Goal: Check status: Check status

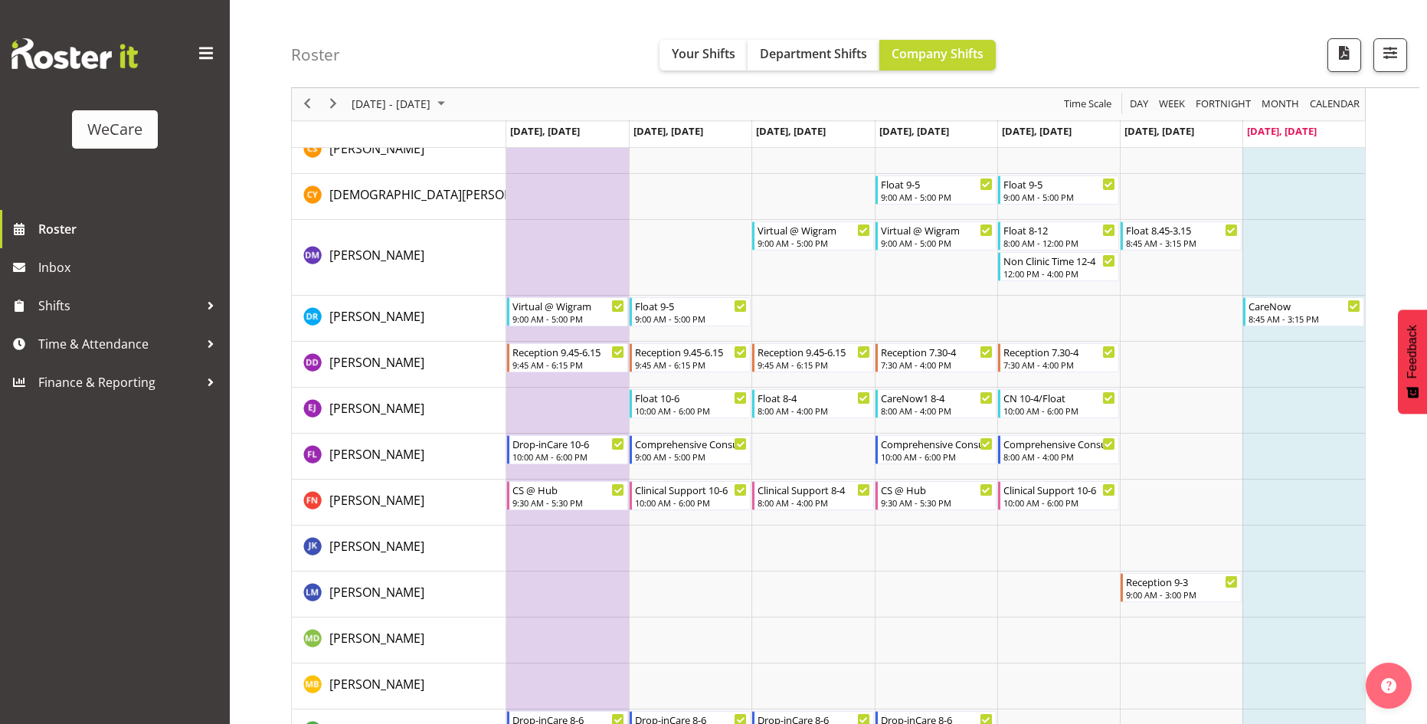
scroll to position [3707, 0]
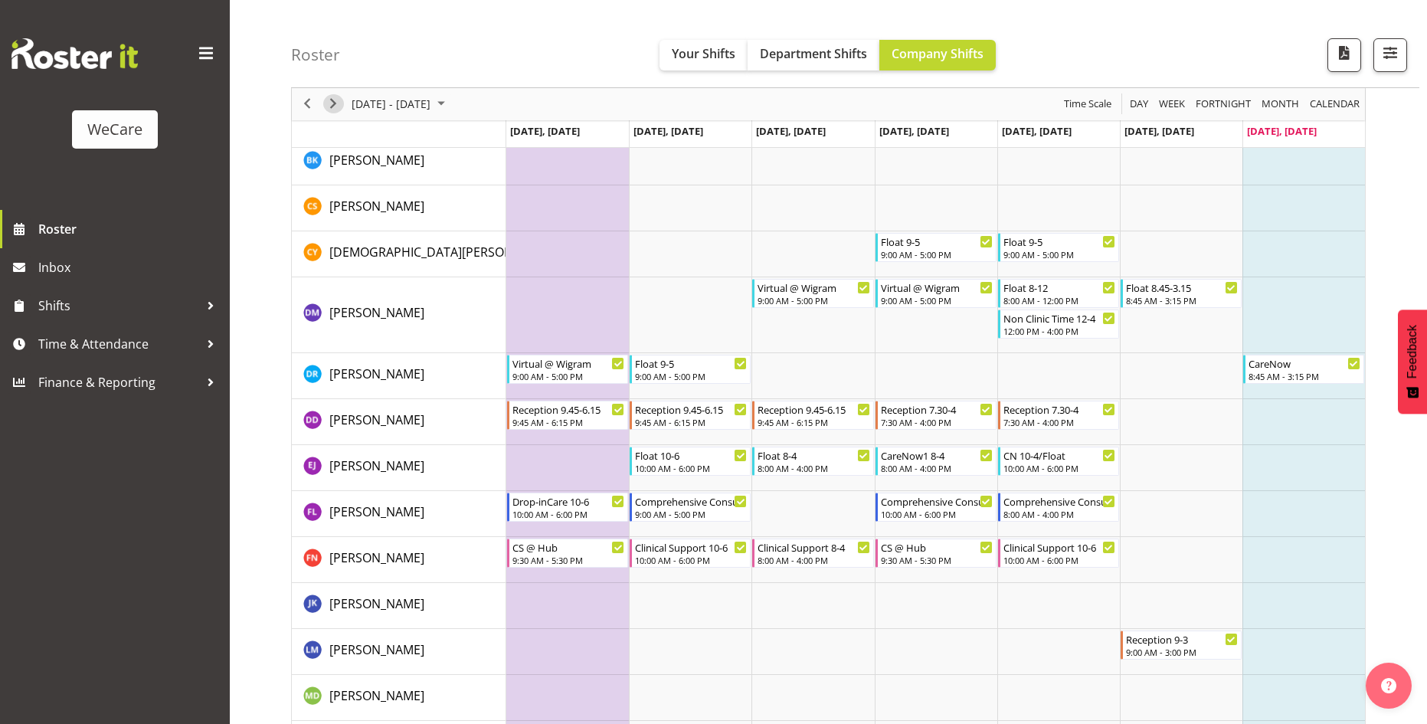
click at [325, 105] on span "Next" at bounding box center [333, 104] width 18 height 19
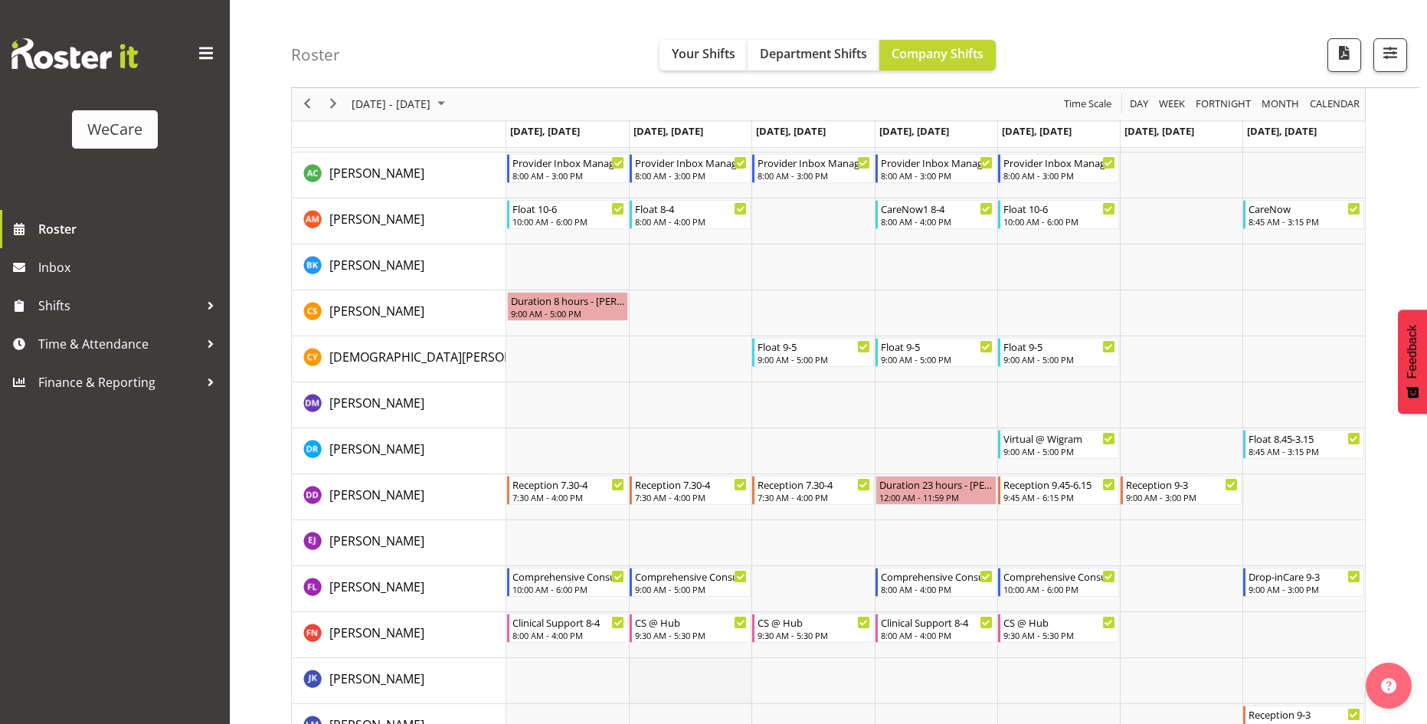
scroll to position [3627, 0]
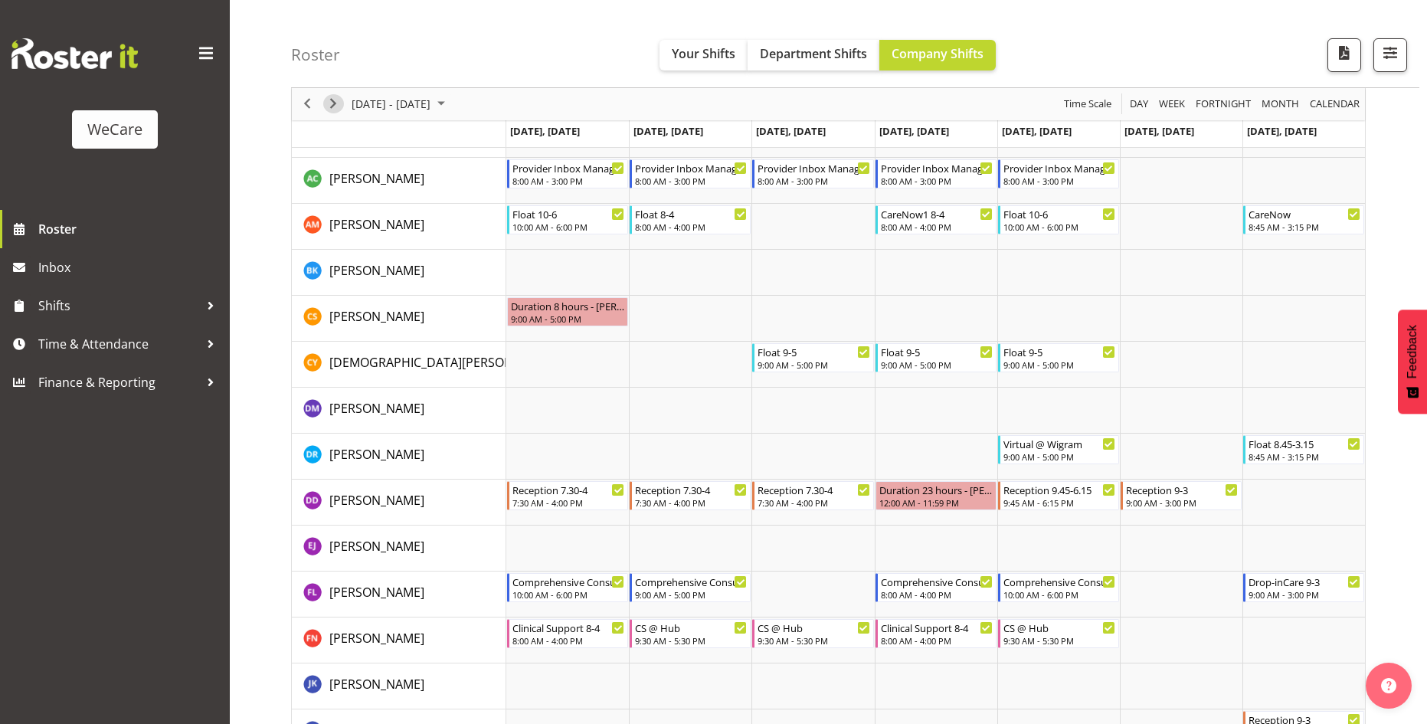
click at [335, 105] on span "Next" at bounding box center [333, 104] width 18 height 19
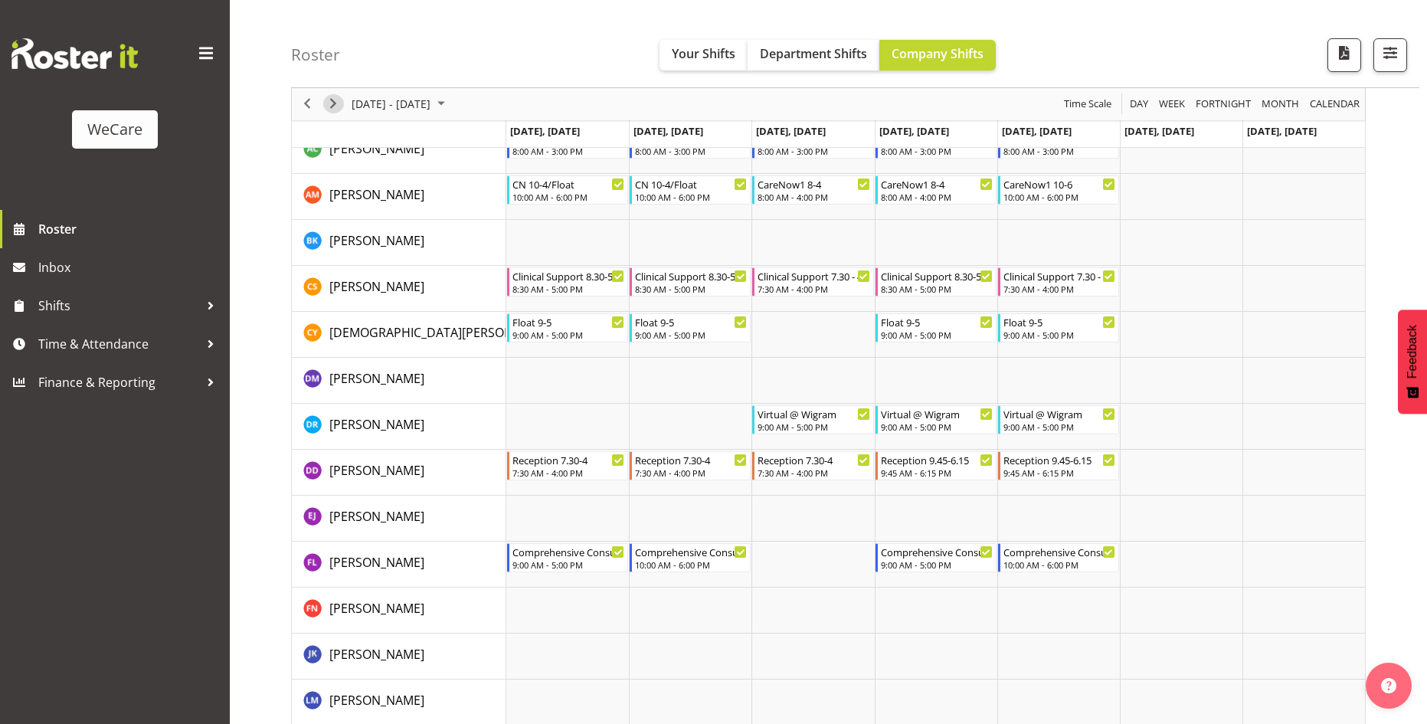
click at [331, 105] on span "Next" at bounding box center [333, 104] width 18 height 19
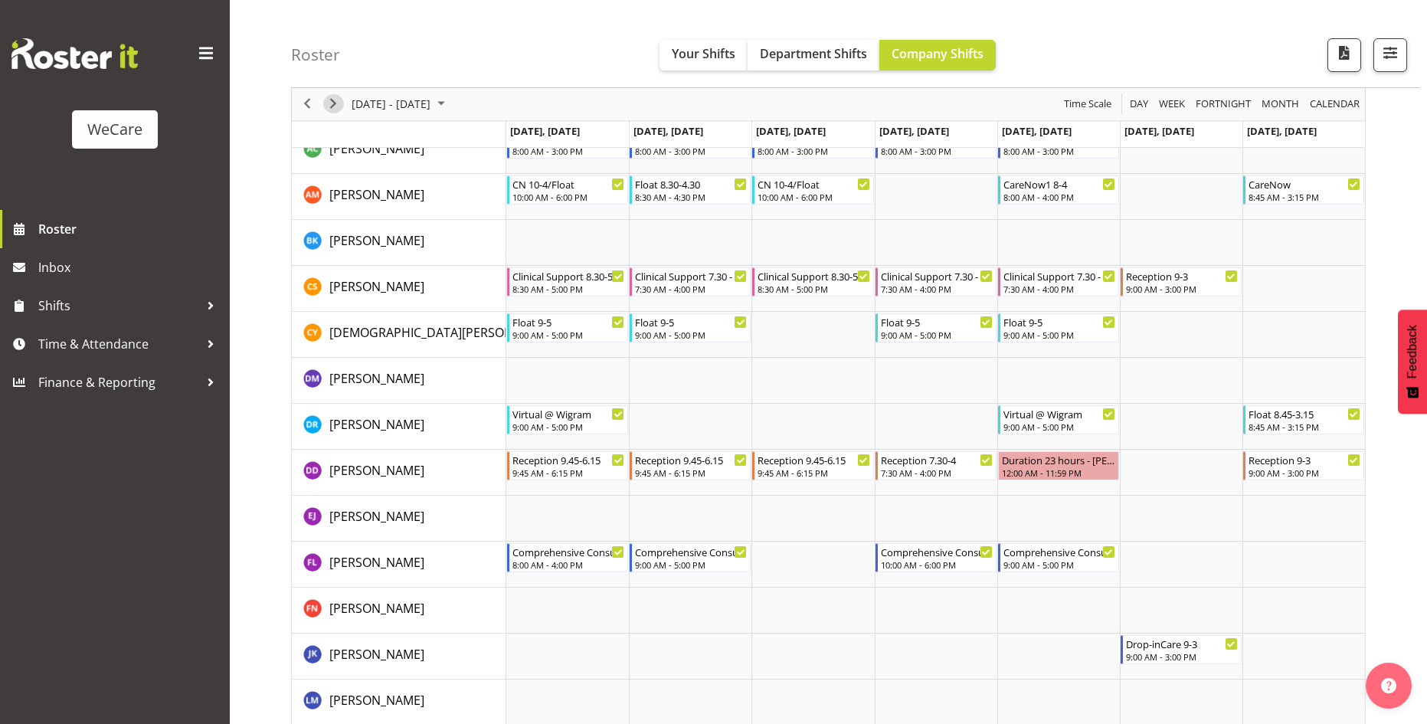
click at [332, 104] on span "Next" at bounding box center [333, 104] width 18 height 19
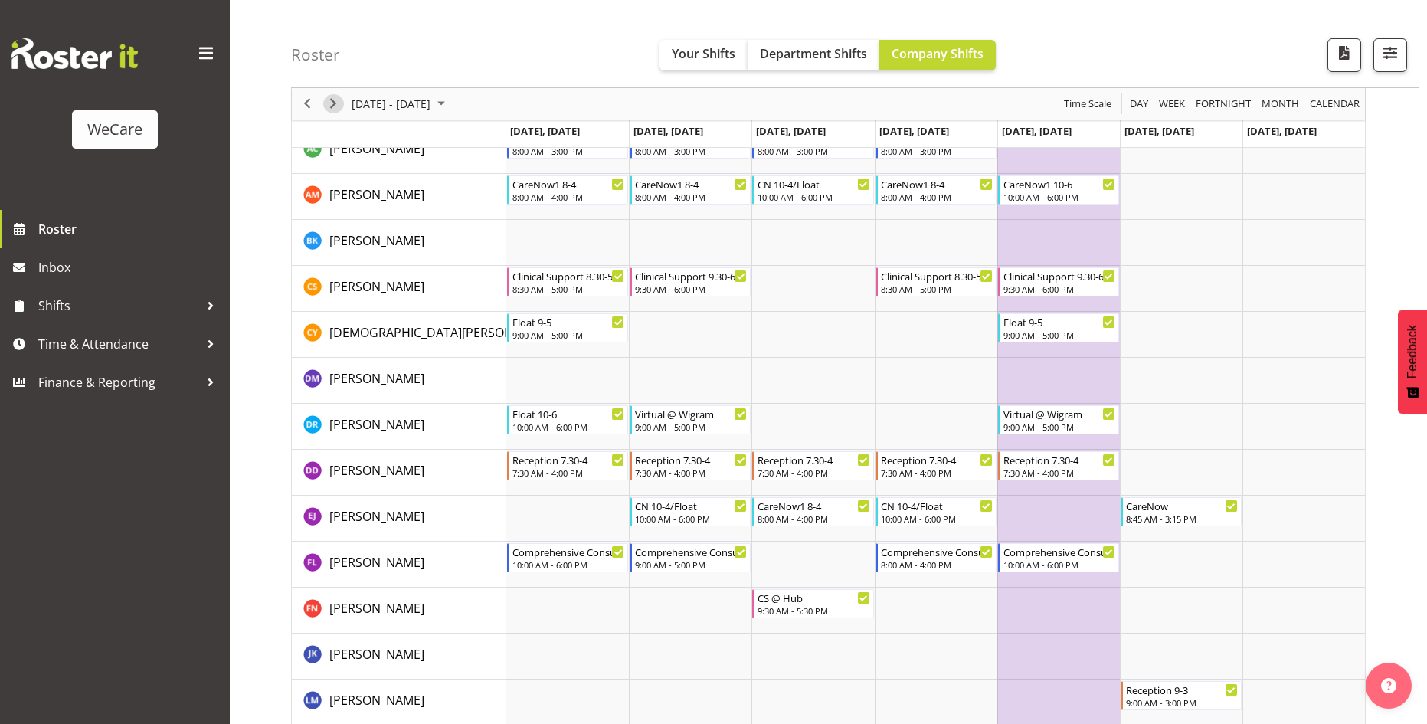
click at [332, 104] on span "Next" at bounding box center [333, 104] width 18 height 19
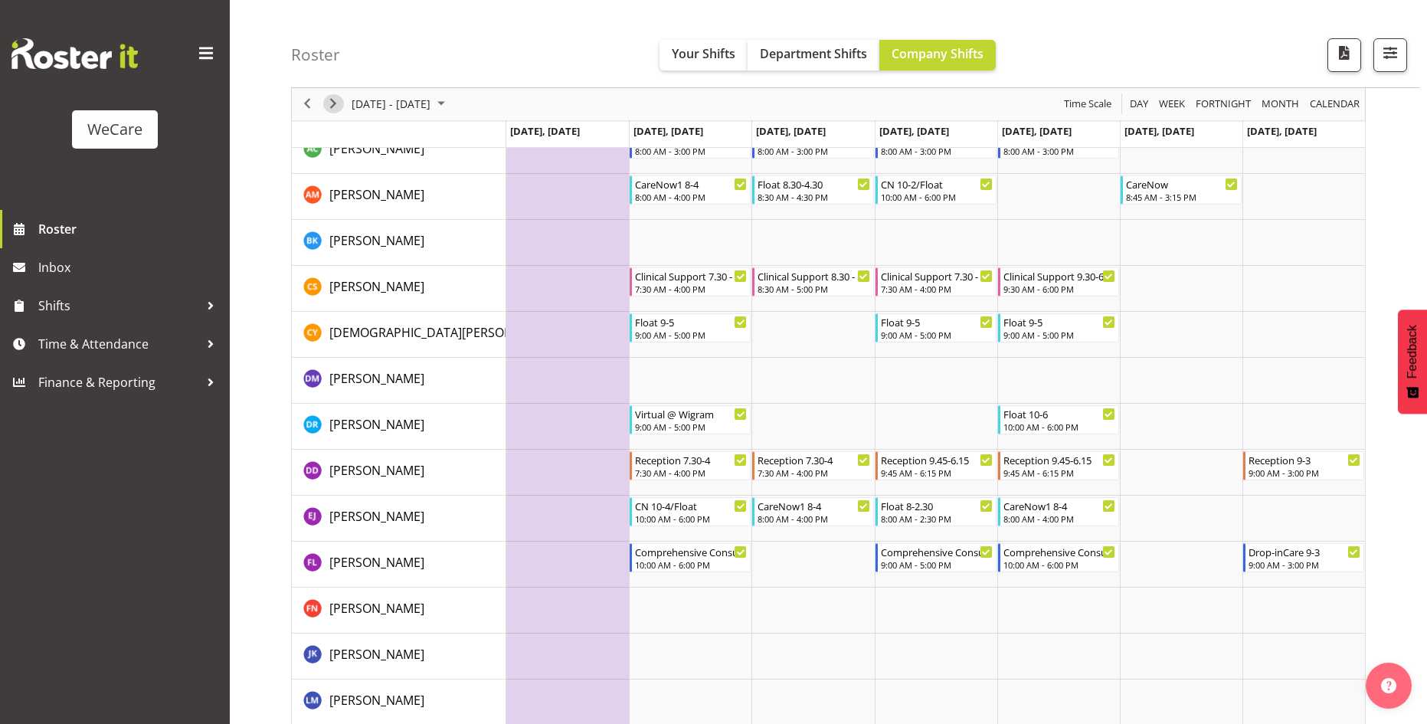
click at [339, 100] on span "Next" at bounding box center [333, 104] width 18 height 19
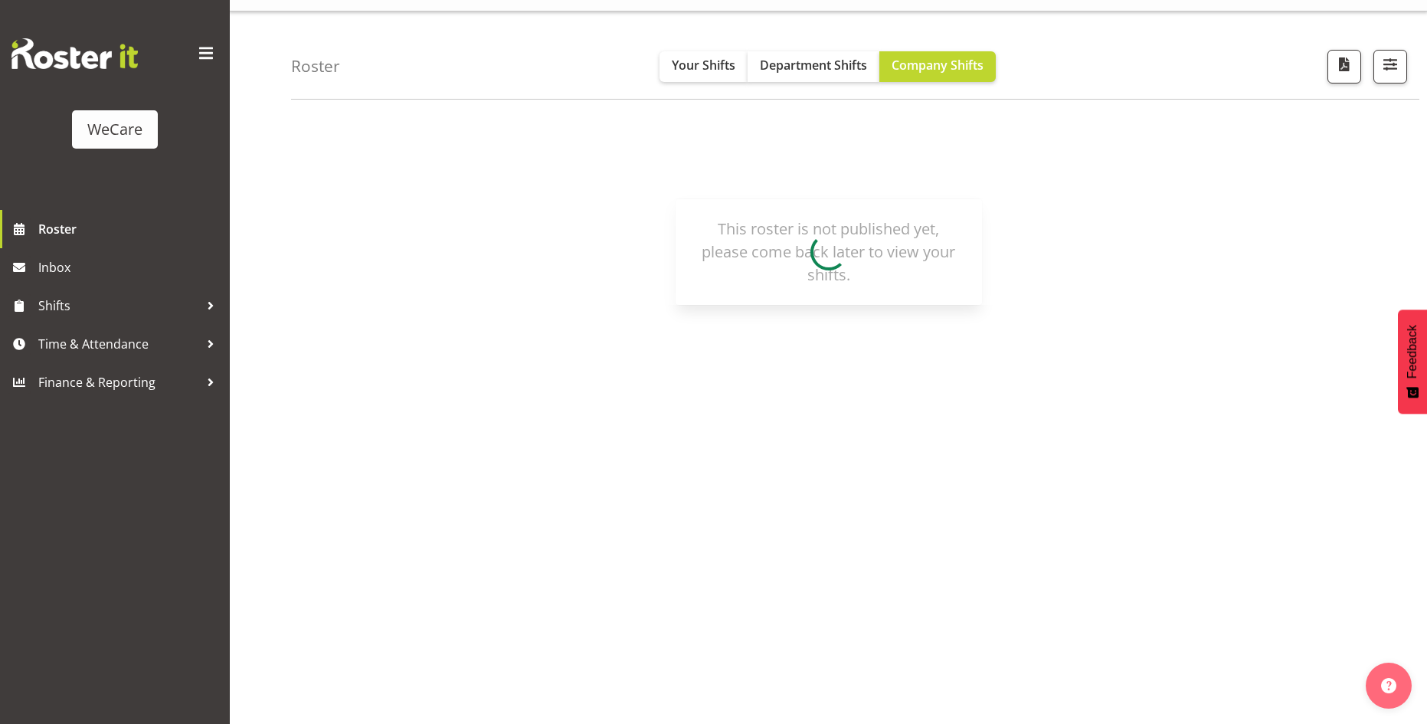
scroll to position [30, 0]
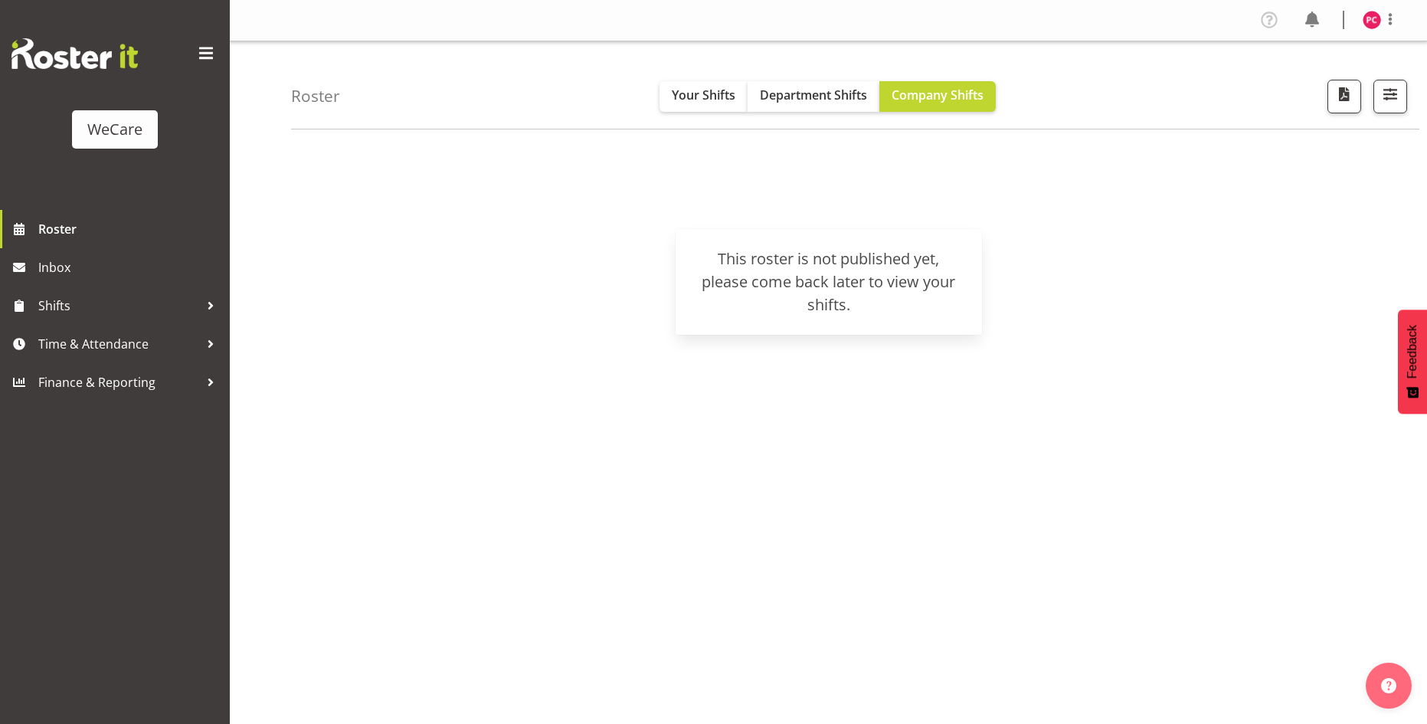
scroll to position [30, 0]
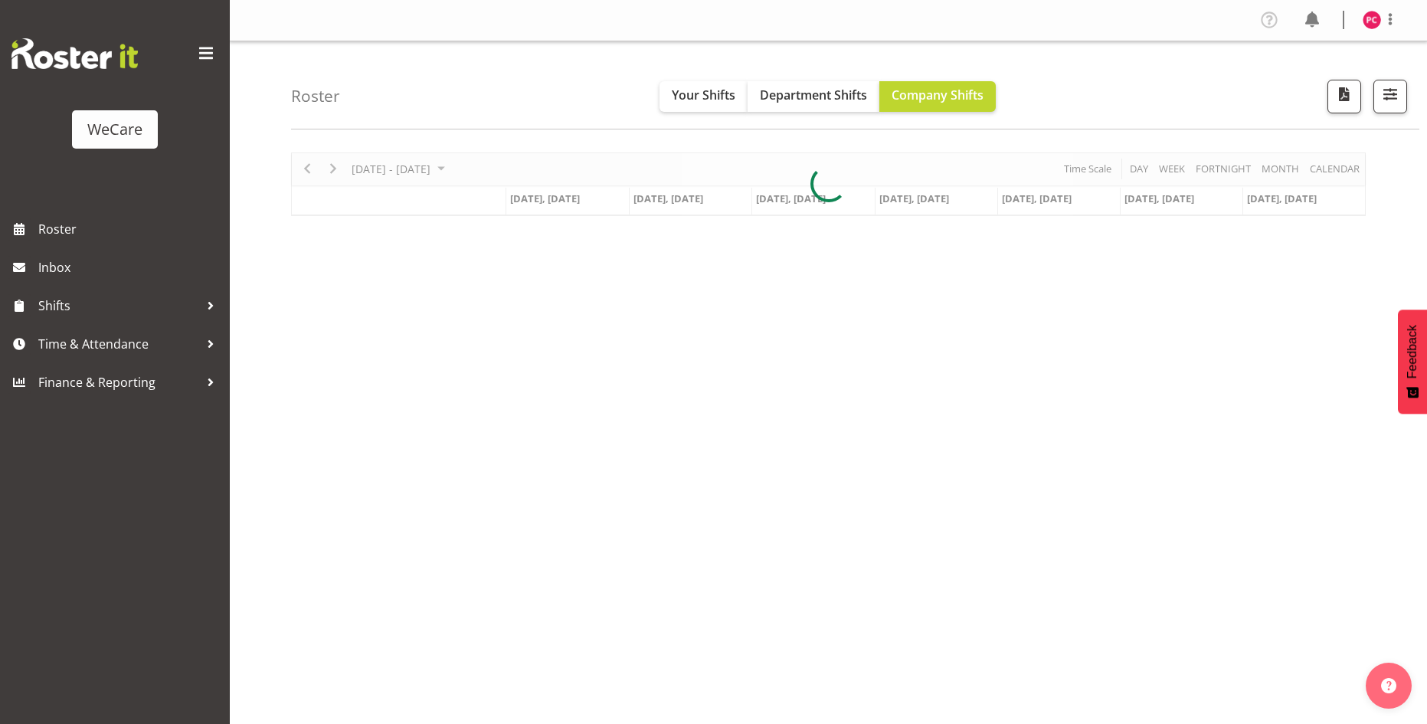
scroll to position [30, 0]
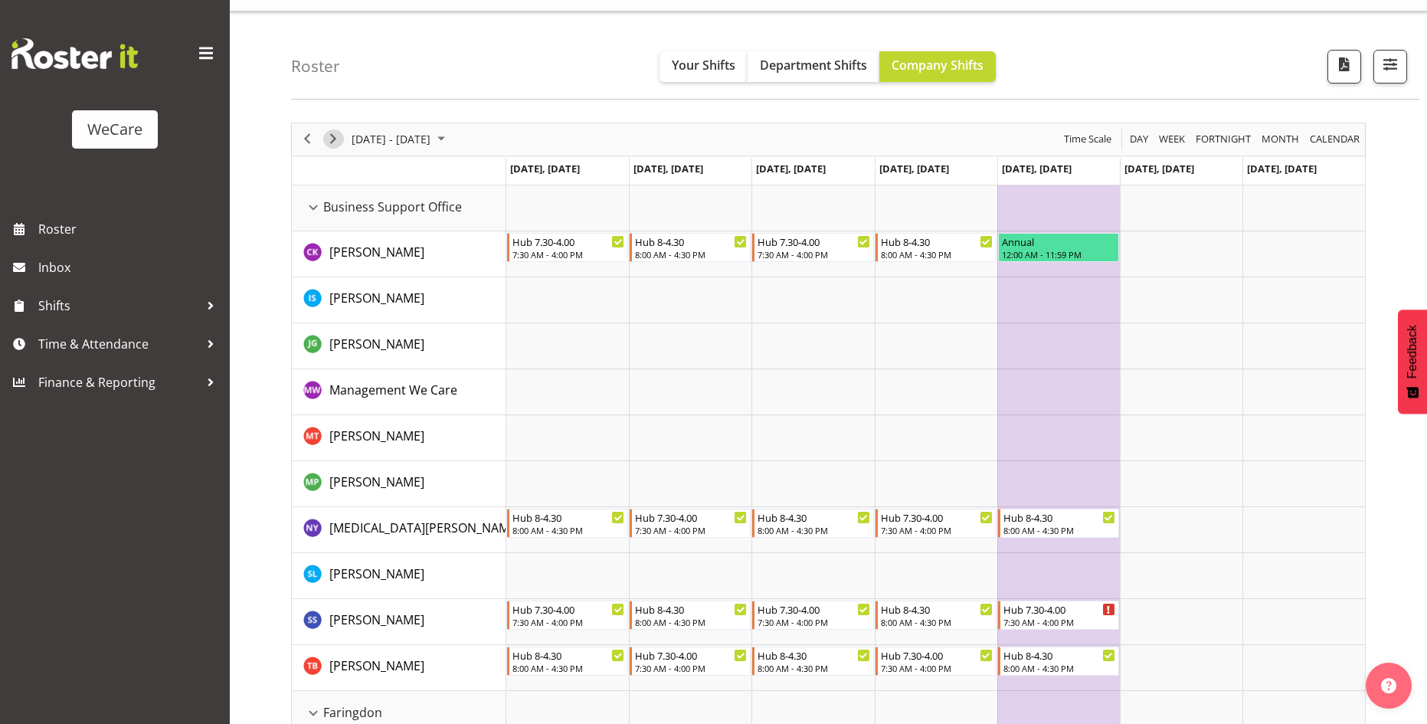
click at [338, 136] on span "Next" at bounding box center [333, 138] width 18 height 19
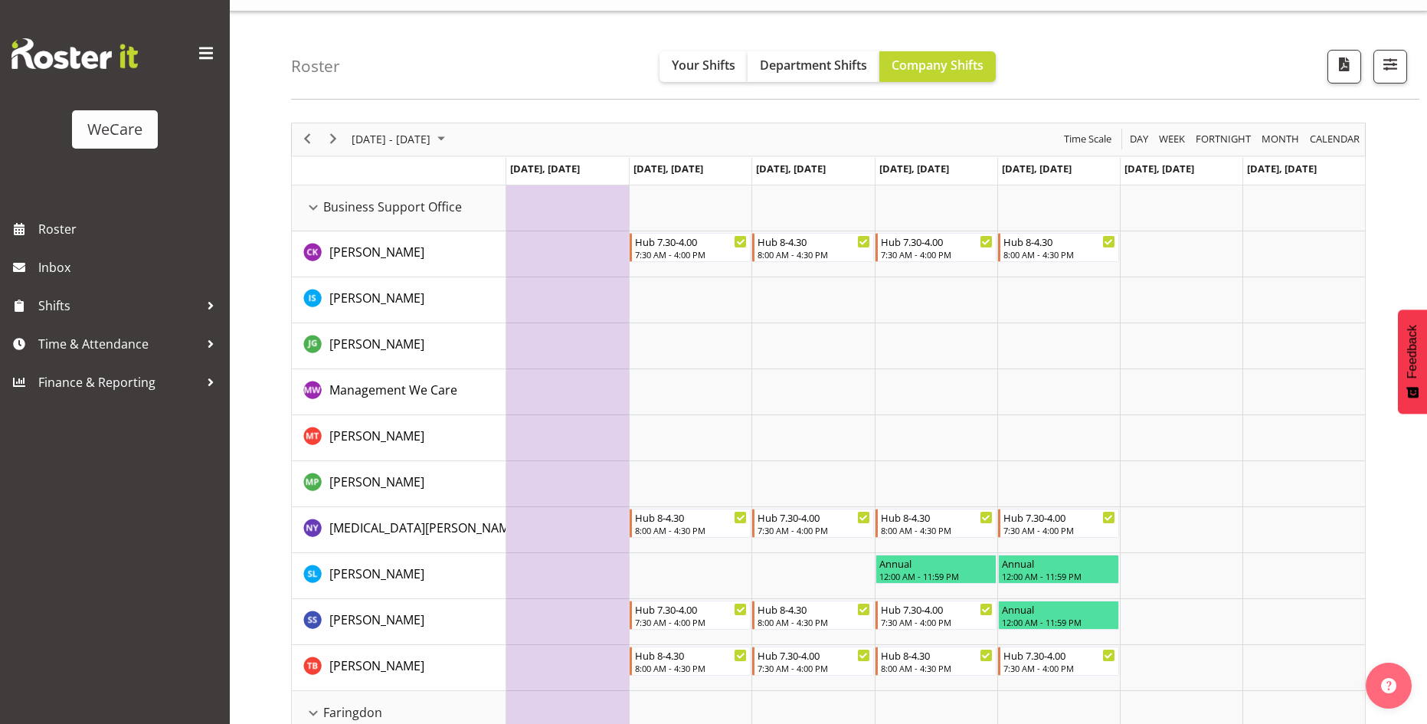
click at [450, 137] on span "October 2025" at bounding box center [441, 138] width 18 height 19
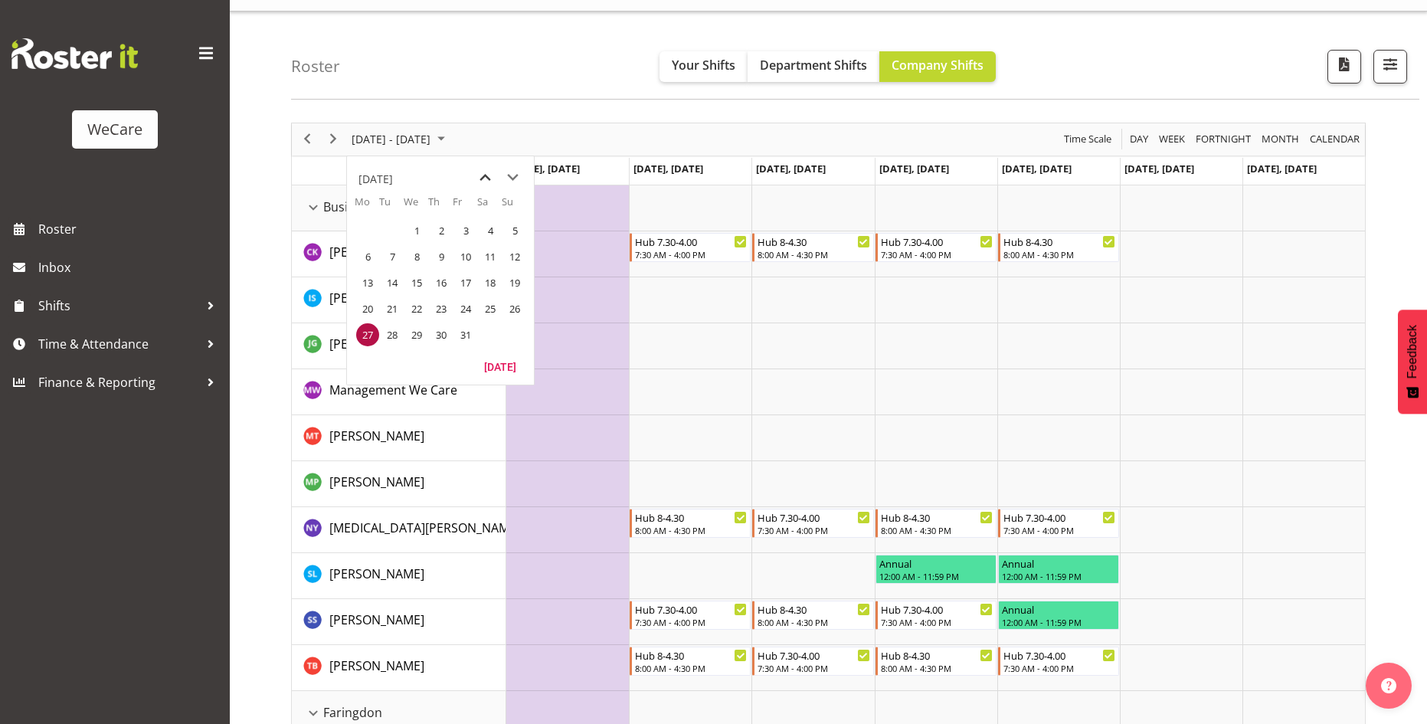
click at [483, 175] on span "previous month" at bounding box center [485, 178] width 27 height 28
click at [516, 308] on span "28" at bounding box center [514, 308] width 23 height 23
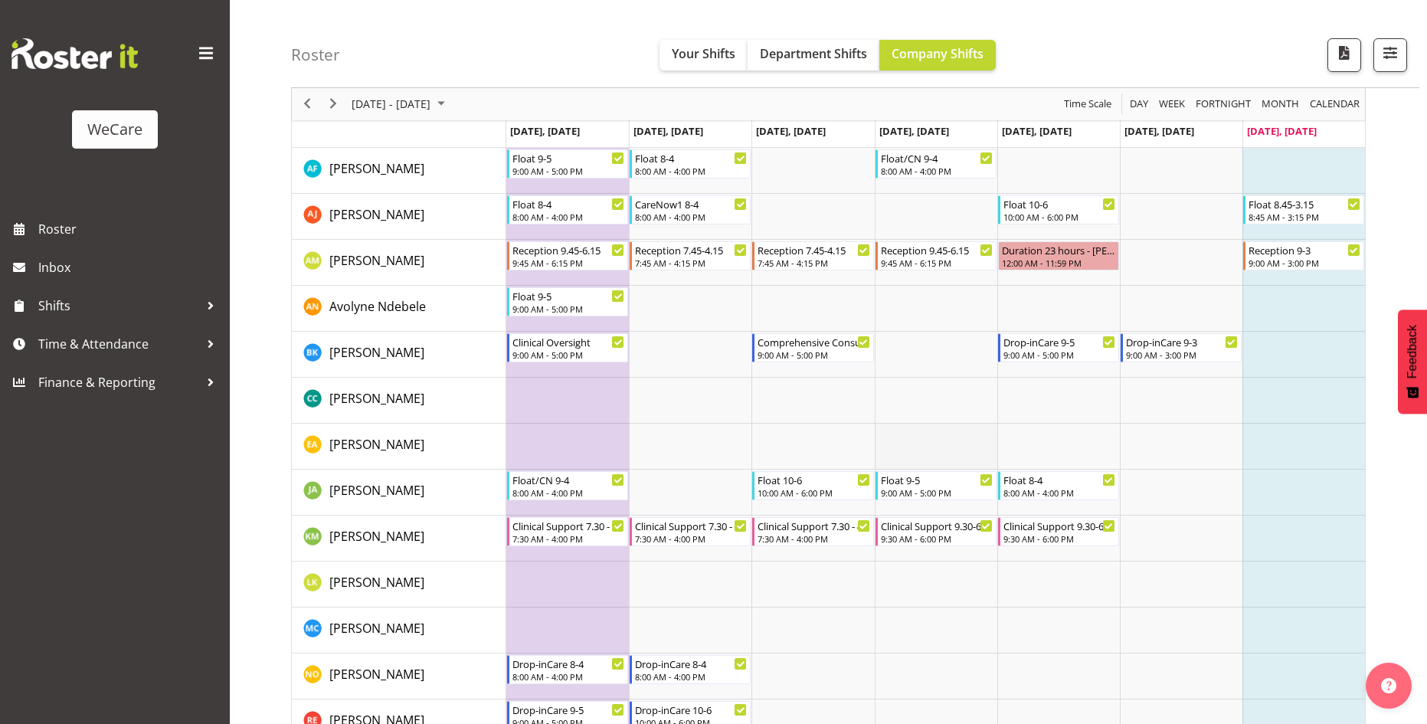
scroll to position [690, 0]
